Goal: Information Seeking & Learning: Learn about a topic

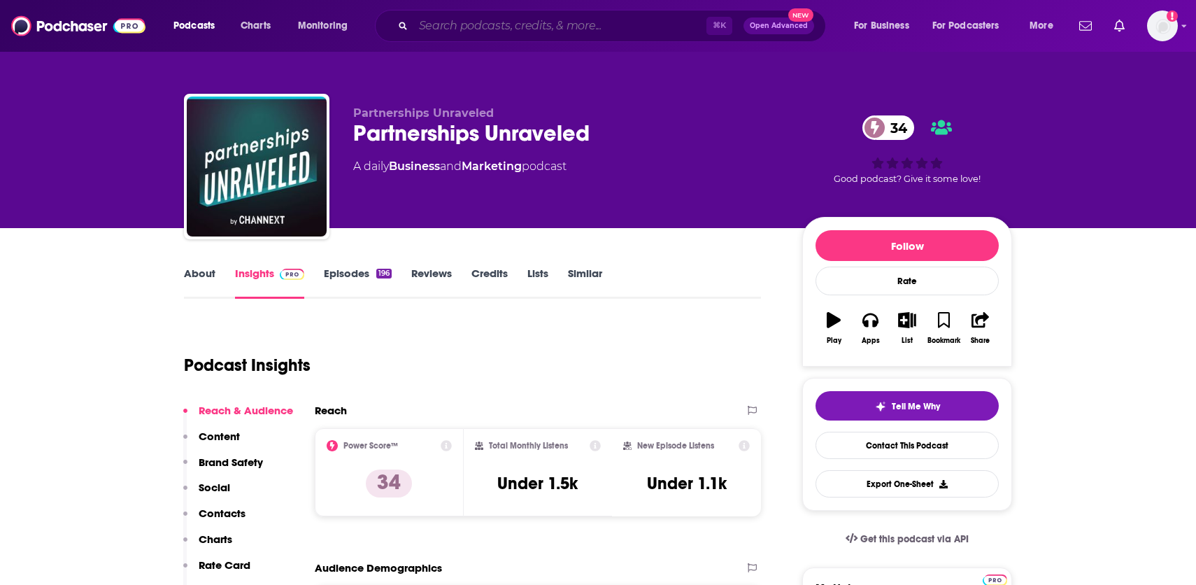
click at [478, 26] on input "Search podcasts, credits, & more..." at bounding box center [559, 26] width 293 height 22
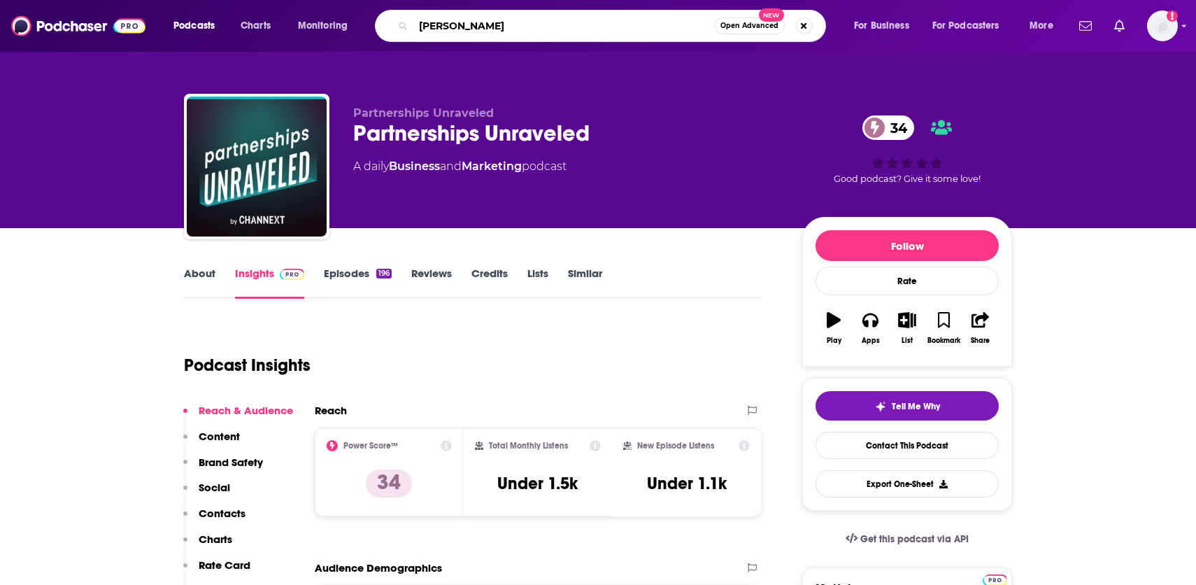
type input "[PERSON_NAME]"
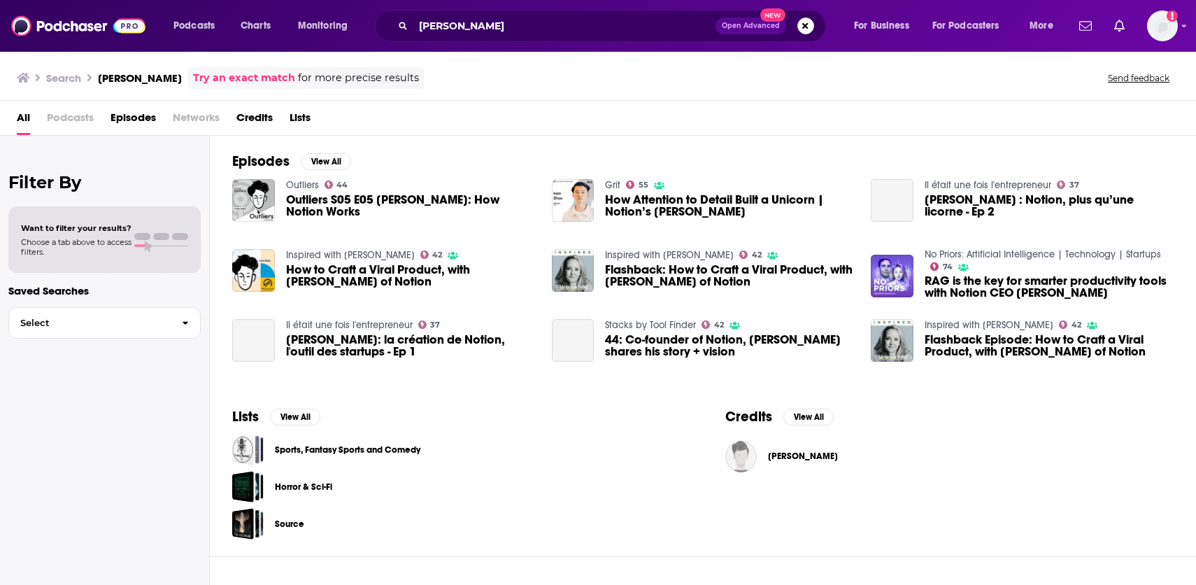
click at [245, 122] on span "Credits" at bounding box center [254, 120] width 36 height 29
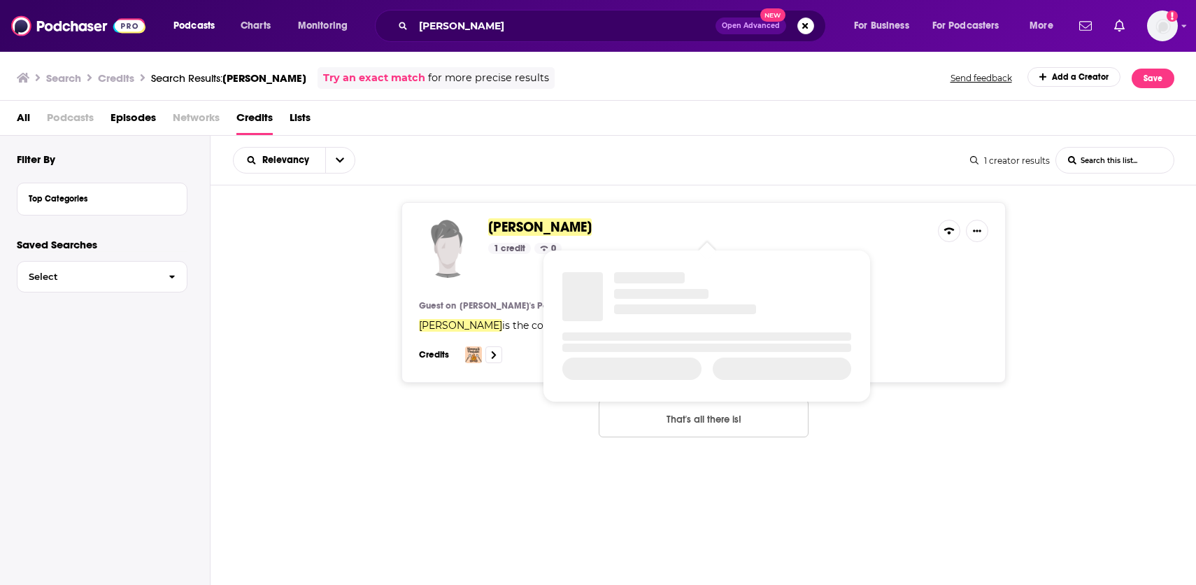
click at [541, 227] on span "[PERSON_NAME]" at bounding box center [540, 226] width 104 height 17
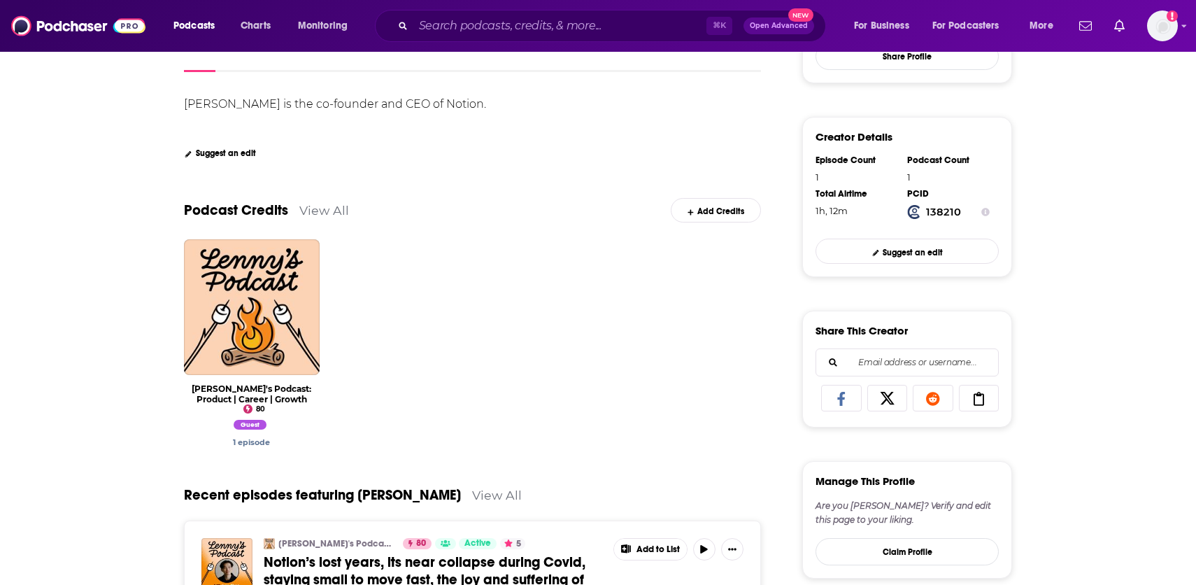
scroll to position [279, 0]
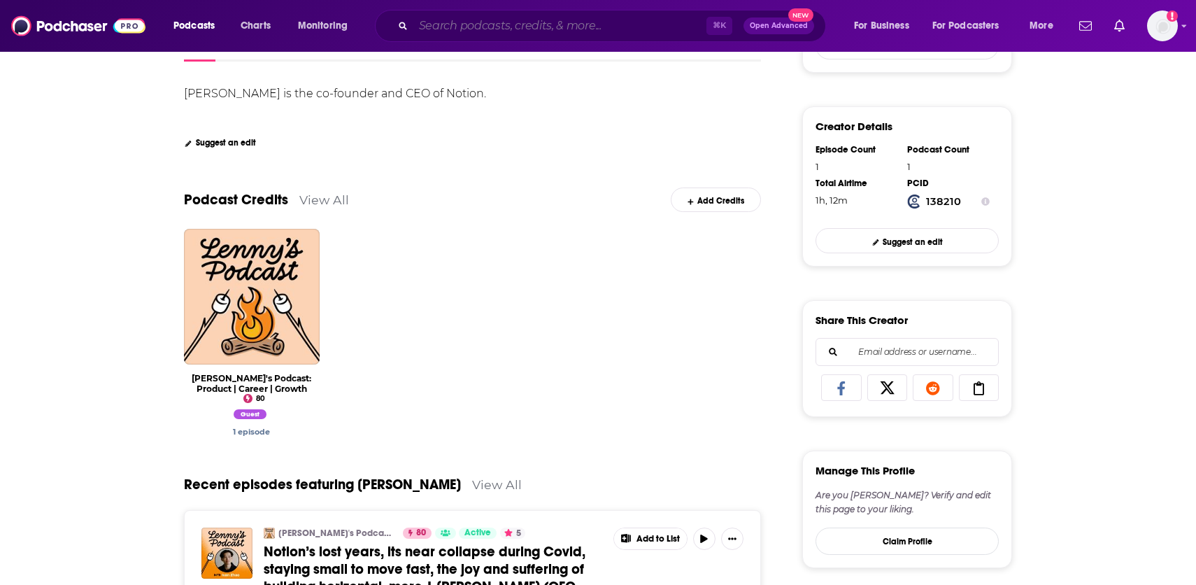
click at [441, 32] on input "Search podcasts, credits, & more..." at bounding box center [559, 26] width 293 height 22
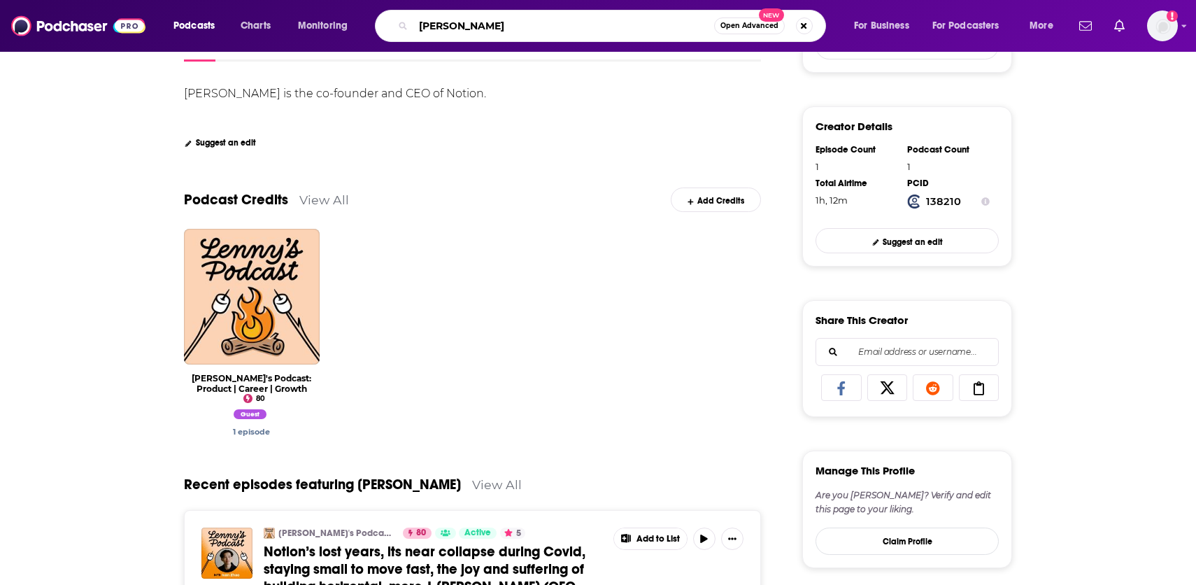
type input "[PERSON_NAME]"
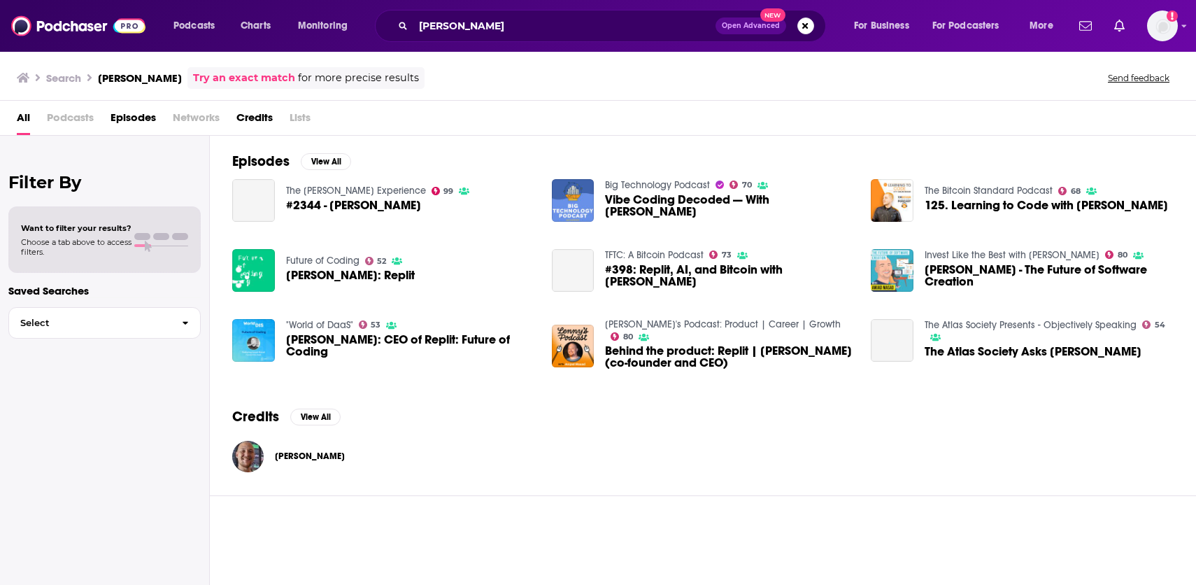
click at [250, 117] on span "Credits" at bounding box center [254, 120] width 36 height 29
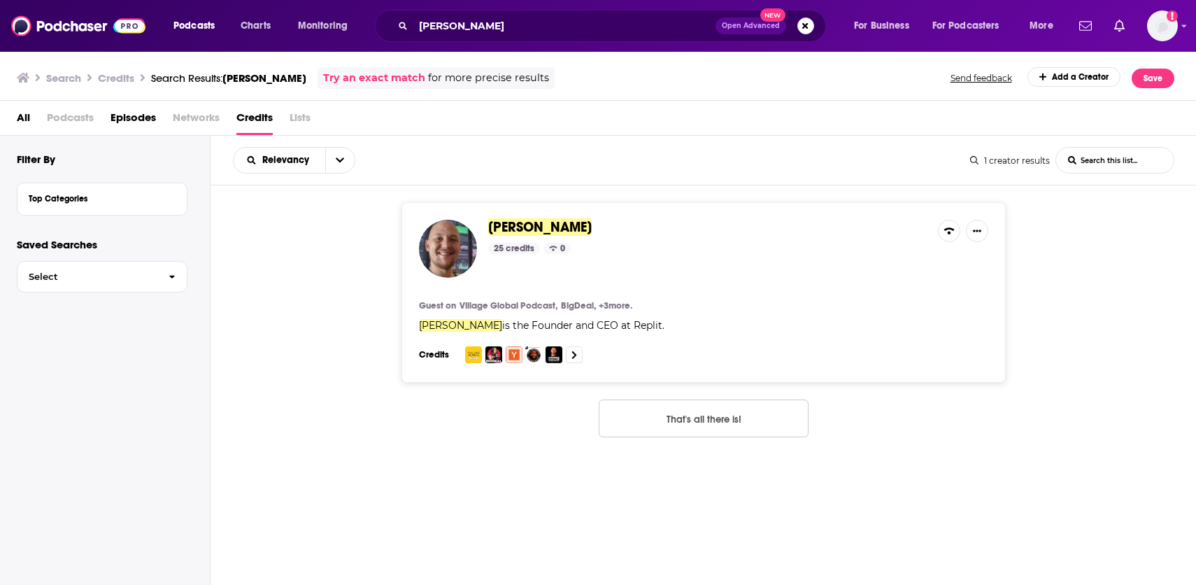
click at [534, 222] on span "[PERSON_NAME]" at bounding box center [540, 226] width 104 height 17
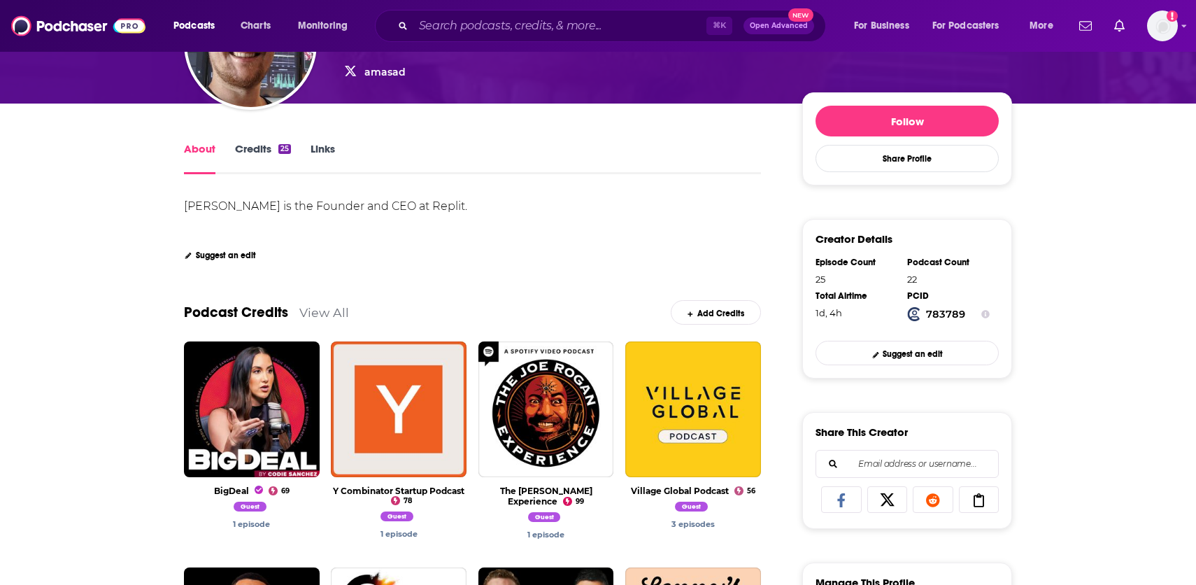
scroll to position [166, 0]
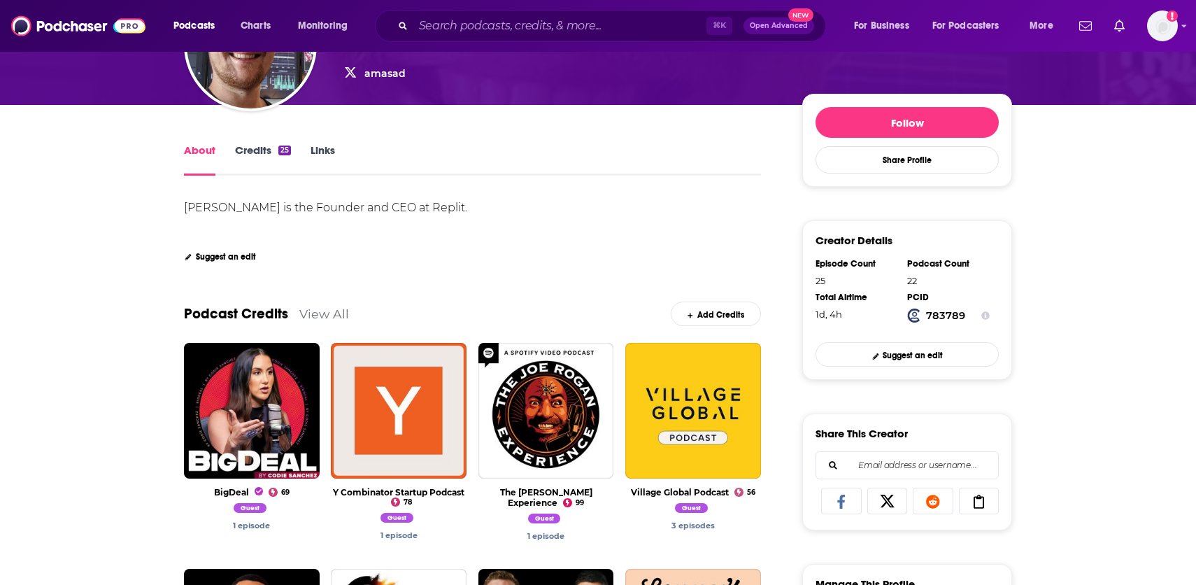
click at [260, 152] on link "Credits 25" at bounding box center [263, 159] width 56 height 32
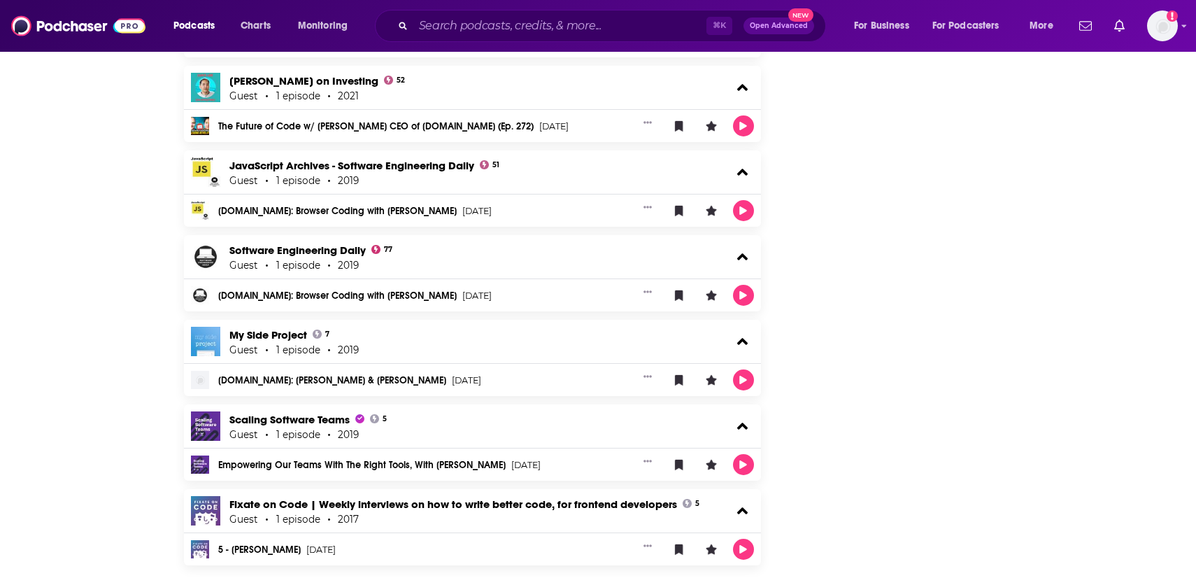
scroll to position [1944, 0]
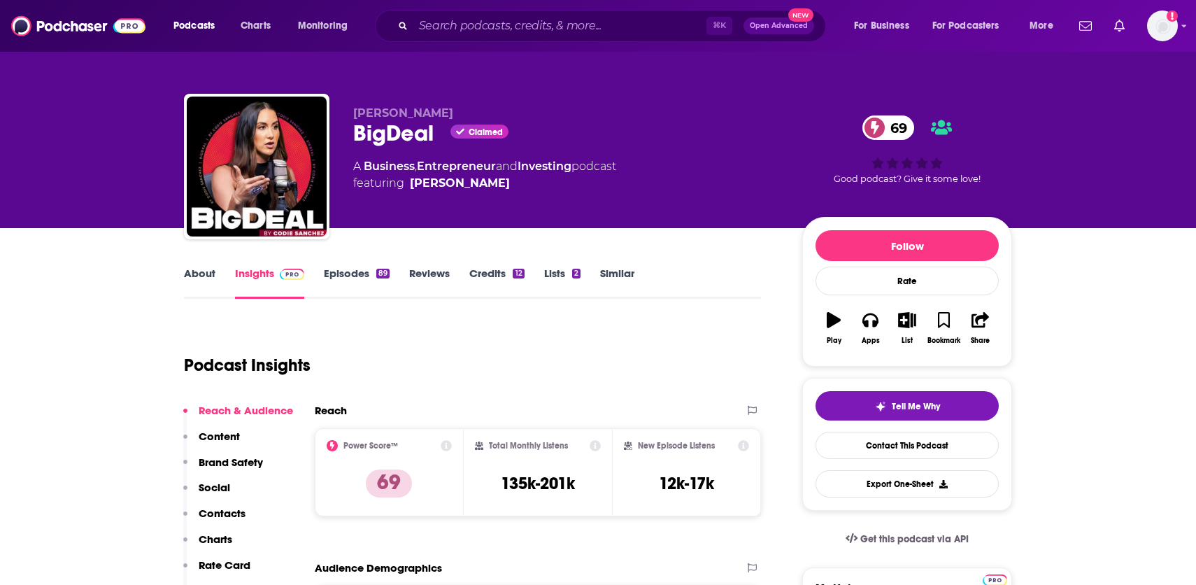
click at [351, 272] on link "Episodes 89" at bounding box center [357, 282] width 66 height 32
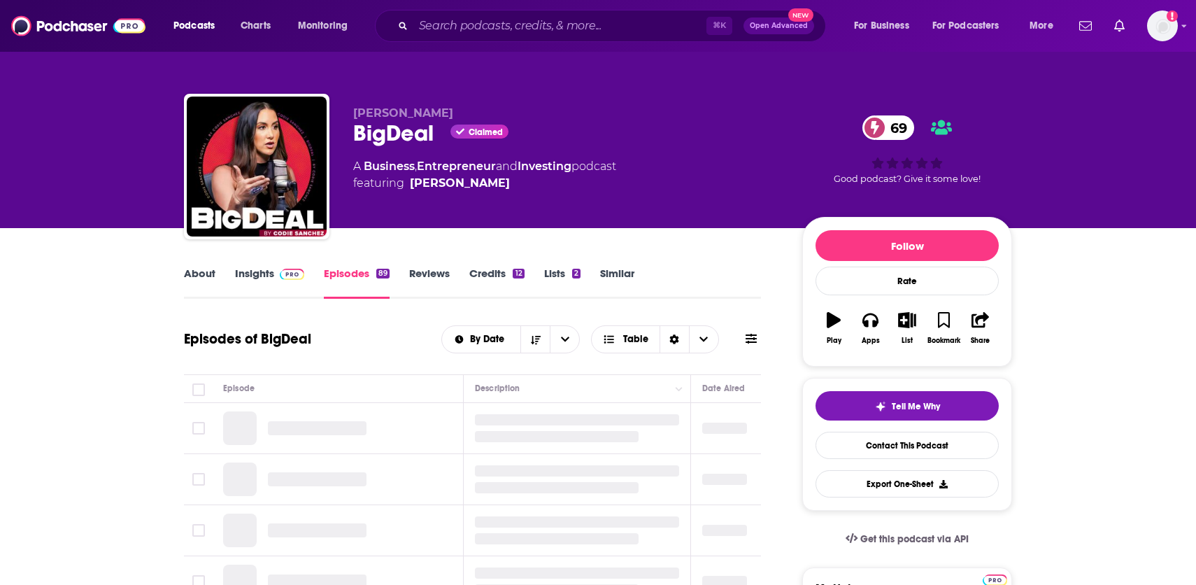
scroll to position [34, 0]
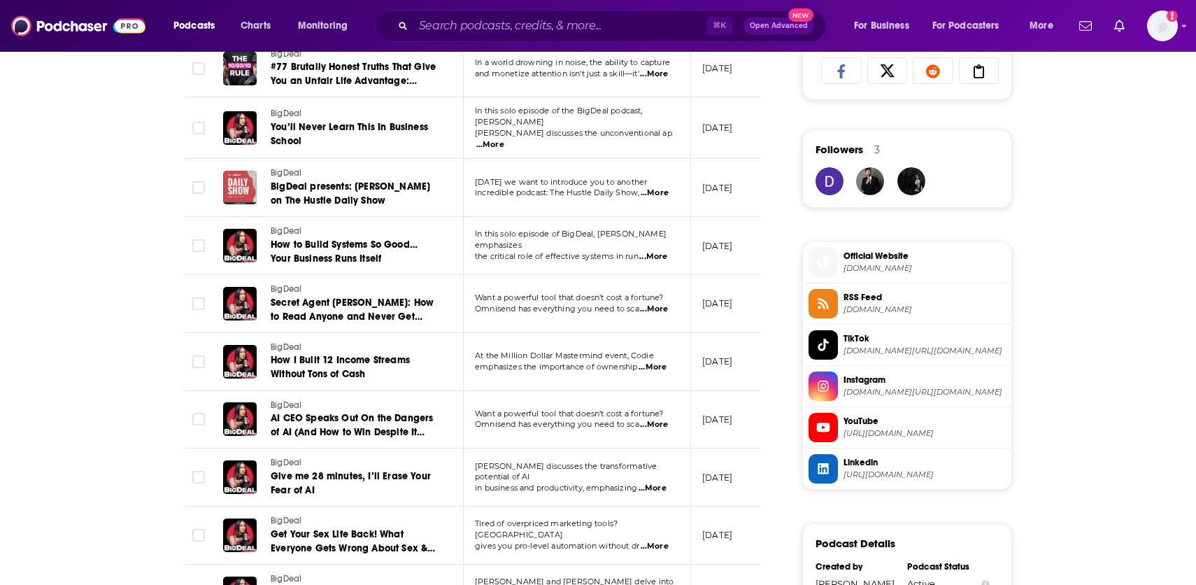
scroll to position [950, 0]
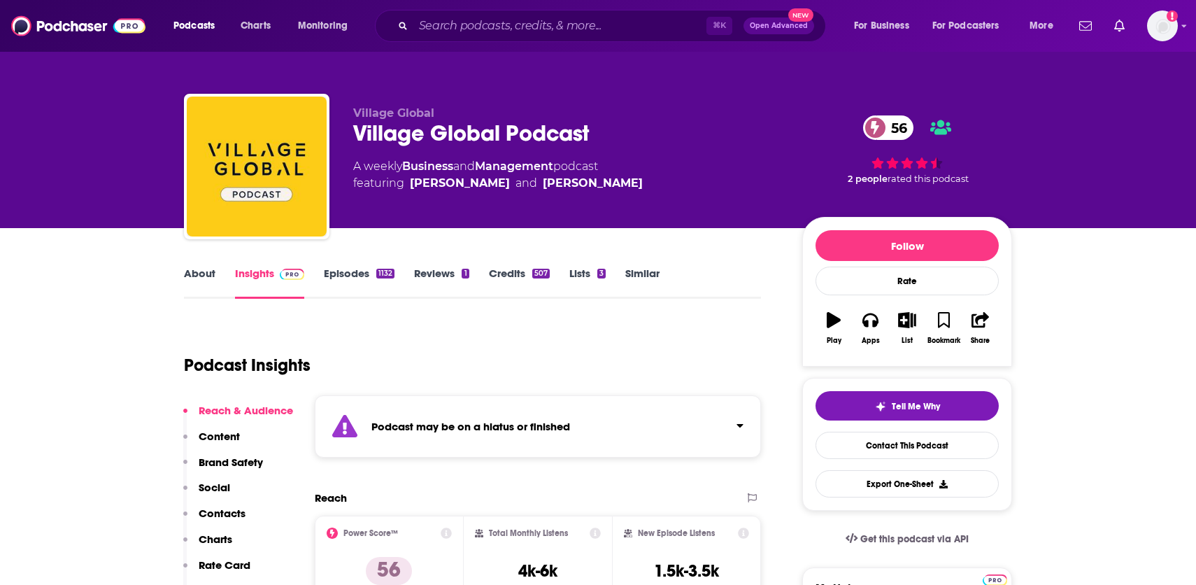
click at [518, 278] on link "Credits 507" at bounding box center [519, 282] width 61 height 32
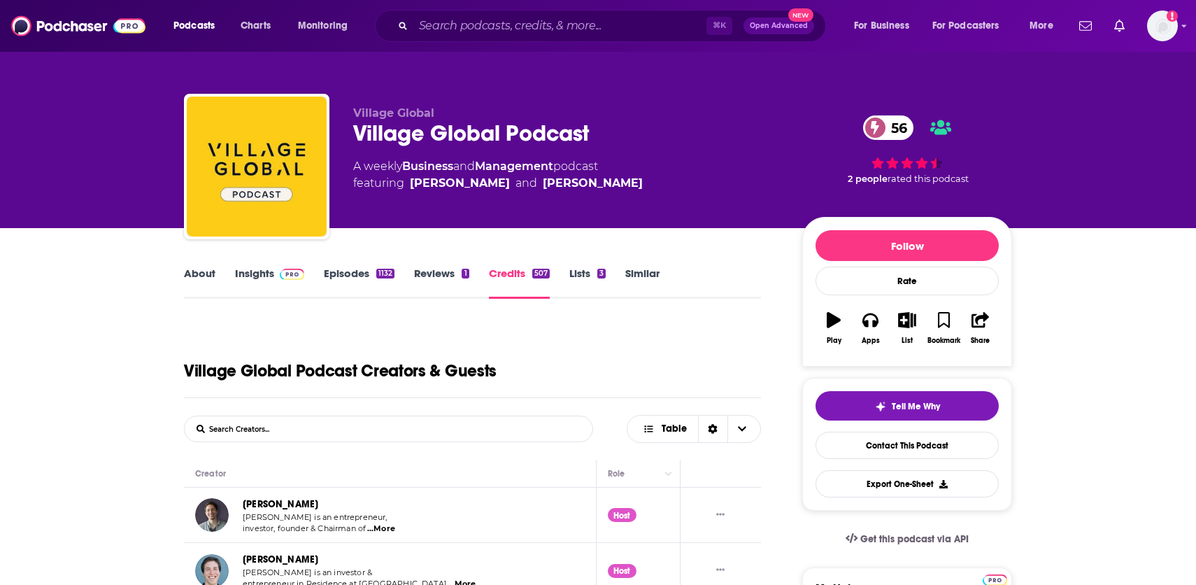
click at [348, 280] on link "Episodes 1132" at bounding box center [359, 282] width 71 height 32
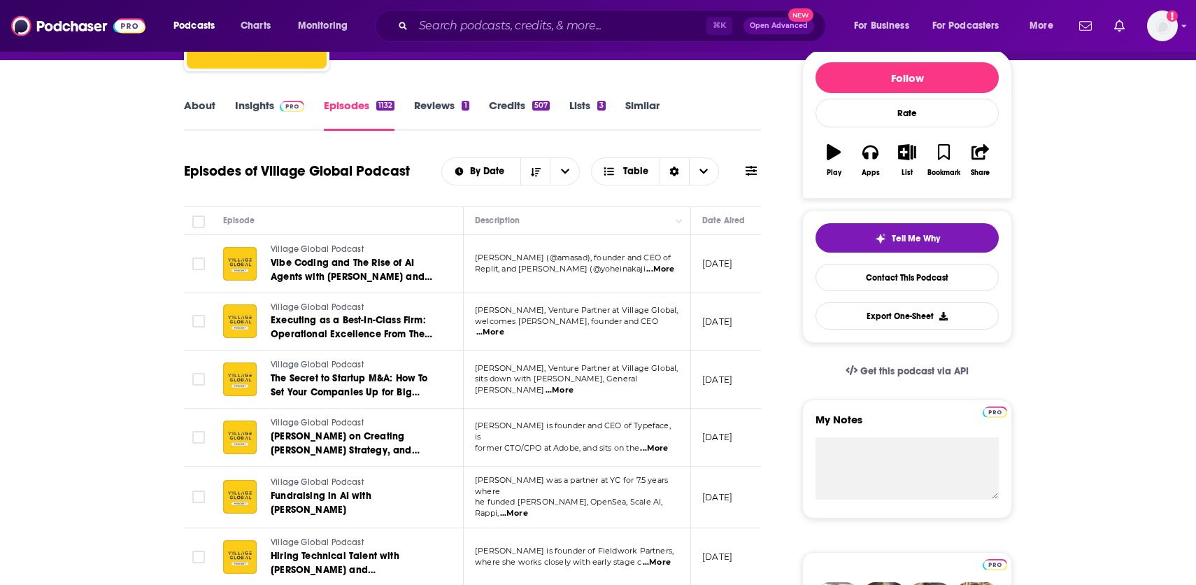
scroll to position [169, 0]
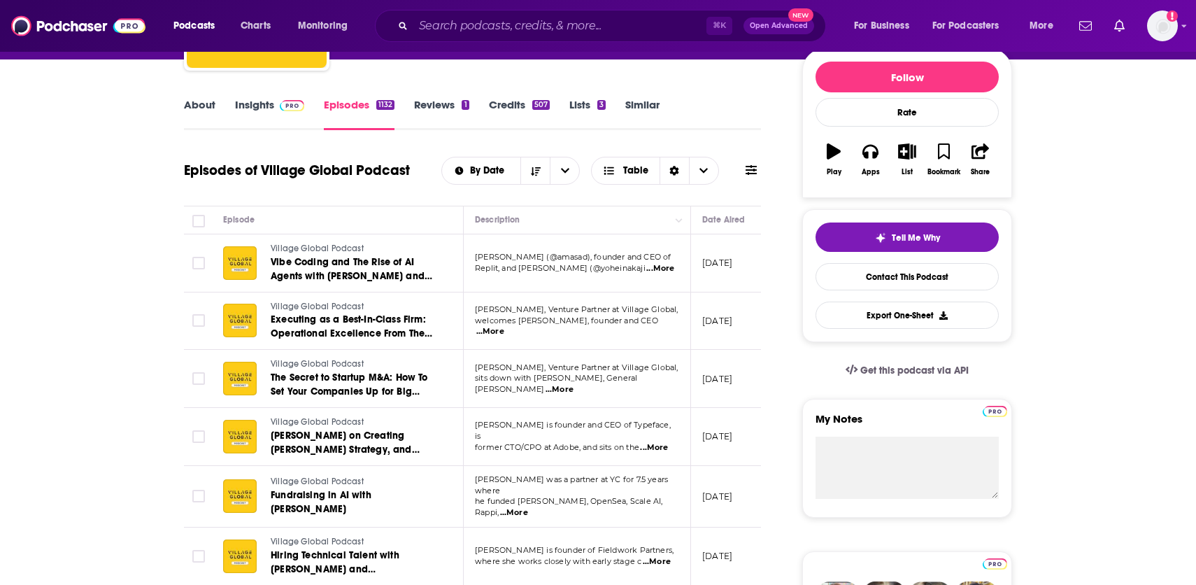
click at [199, 105] on link "About" at bounding box center [199, 114] width 31 height 32
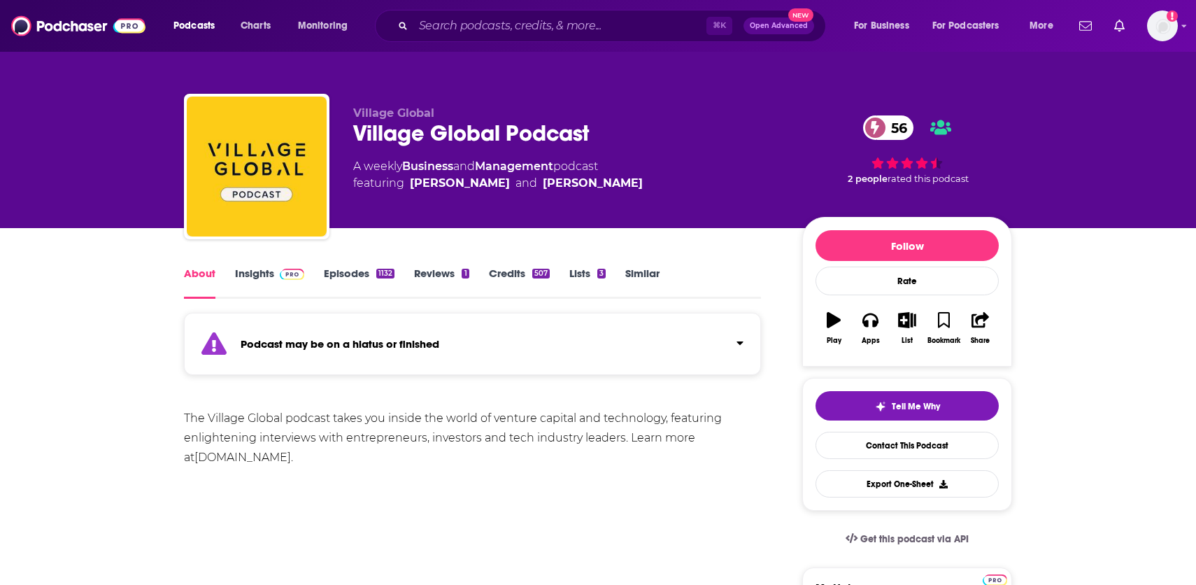
click at [355, 277] on link "Episodes 1132" at bounding box center [359, 282] width 71 height 32
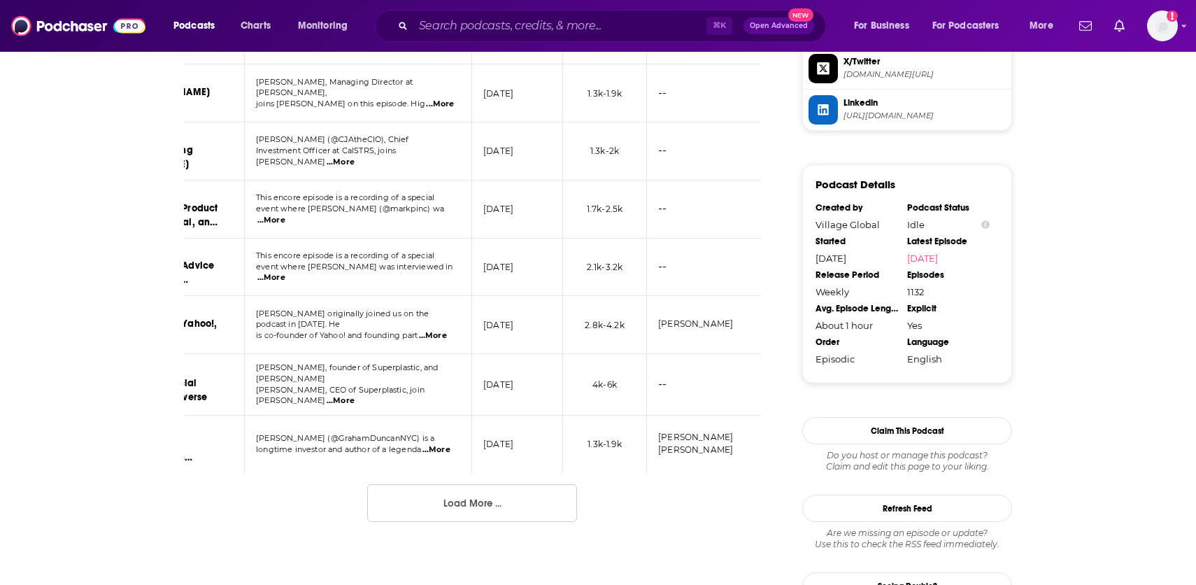
scroll to position [1392, 0]
click at [504, 483] on button "Load More ..." at bounding box center [472, 502] width 210 height 38
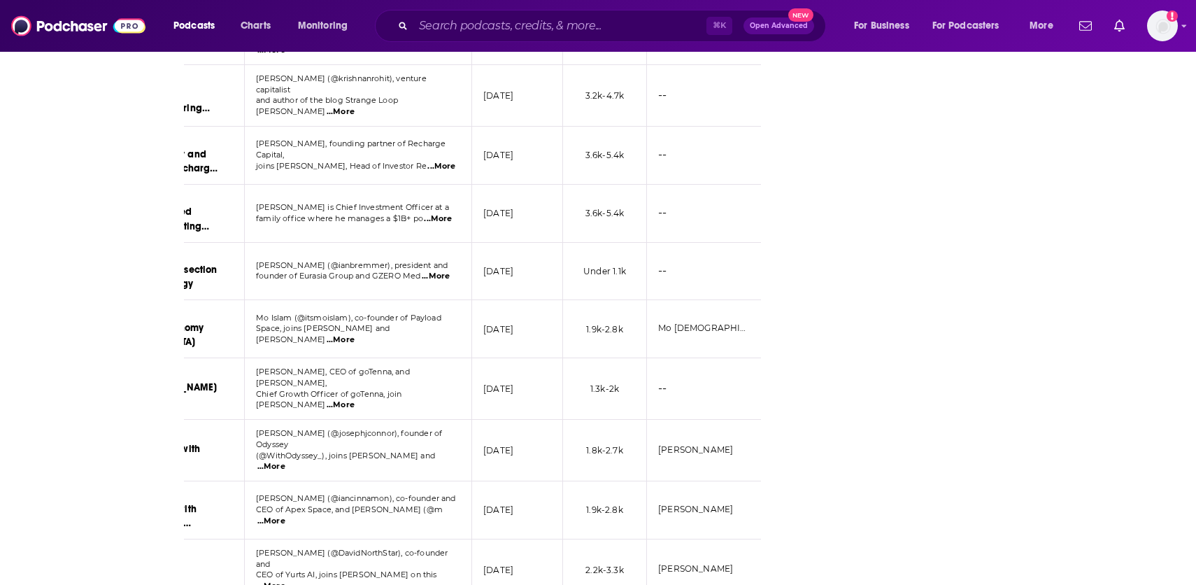
scroll to position [2777, 0]
